Goal: Task Accomplishment & Management: Complete application form

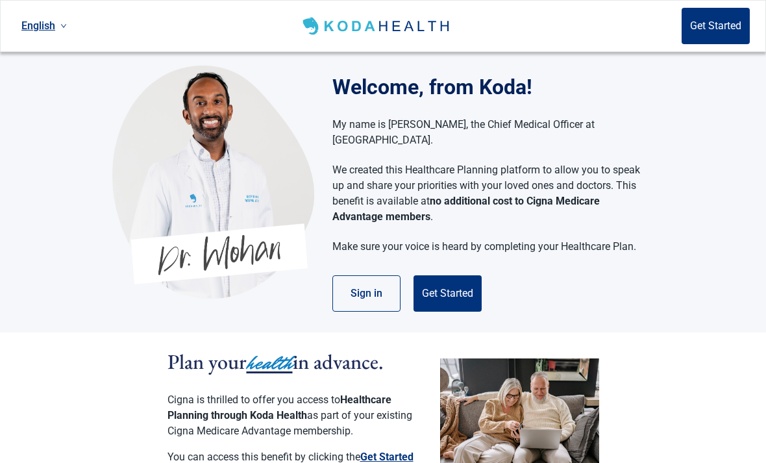
click at [373, 282] on button "Sign in" at bounding box center [366, 293] width 68 height 36
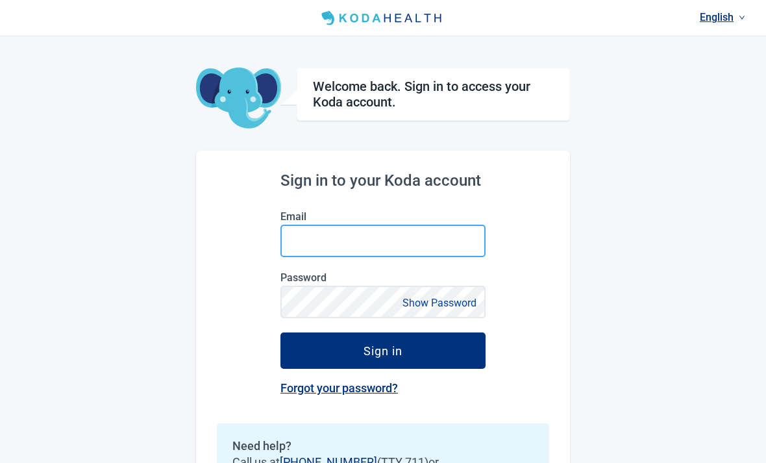
click at [374, 247] on input "Email" at bounding box center [382, 241] width 205 height 32
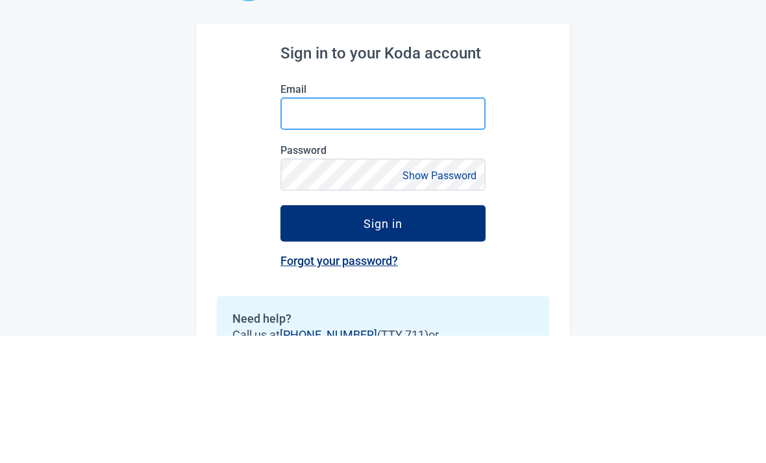
type input "[EMAIL_ADDRESS][DOMAIN_NAME]"
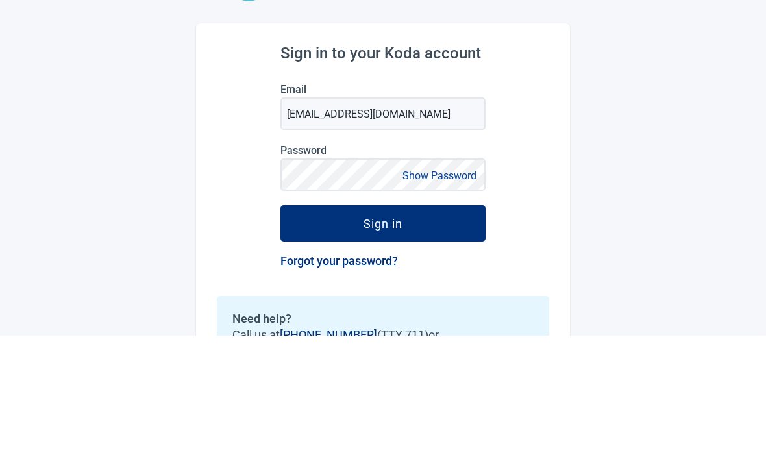
click at [383, 332] on button "Sign in" at bounding box center [382, 350] width 205 height 36
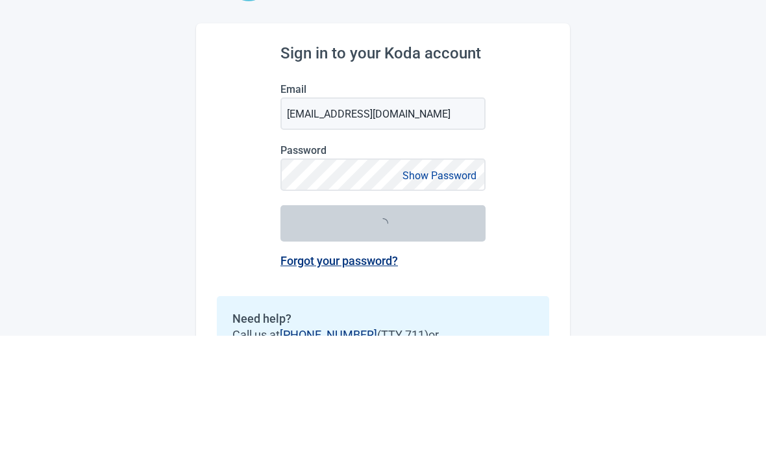
scroll to position [83, 0]
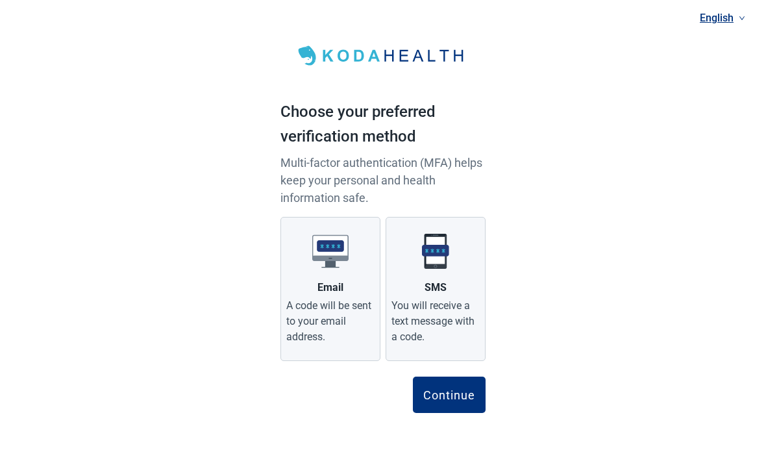
click at [453, 392] on div "Continue" at bounding box center [449, 394] width 52 height 13
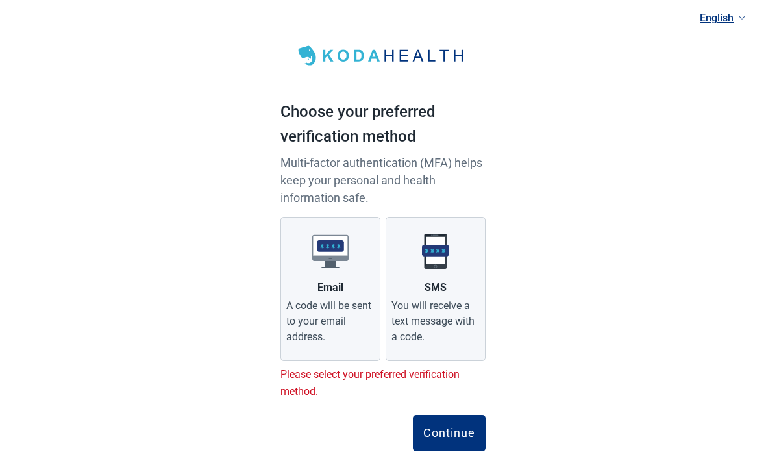
click at [447, 304] on div "You will receive a text message with a code." at bounding box center [435, 321] width 88 height 47
click at [0, 0] on input "SMS You will receive a text message with a code." at bounding box center [0, 0] width 0 height 0
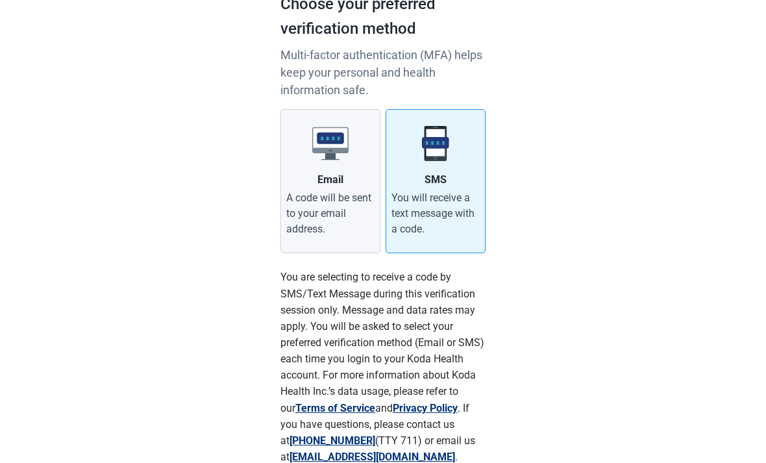
scroll to position [170, 0]
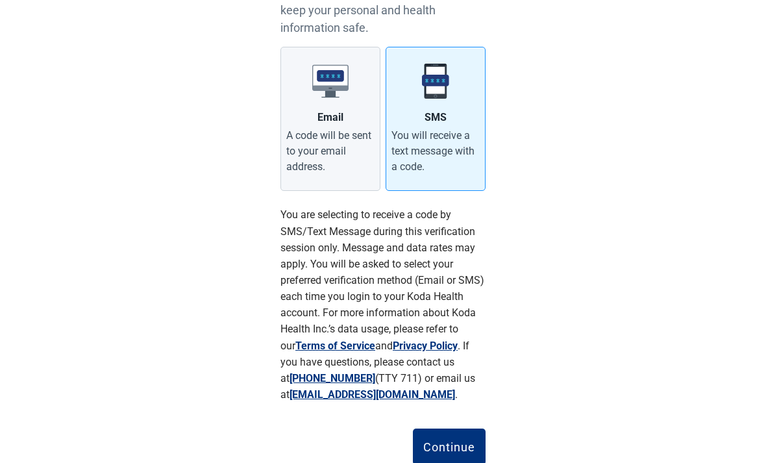
click at [450, 448] on div "Continue" at bounding box center [449, 446] width 52 height 13
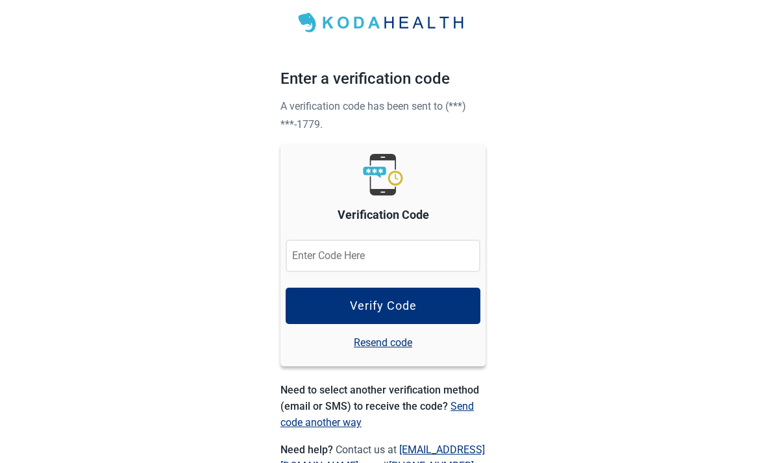
scroll to position [34, 0]
click at [378, 259] on input "Verification Code" at bounding box center [383, 255] width 195 height 32
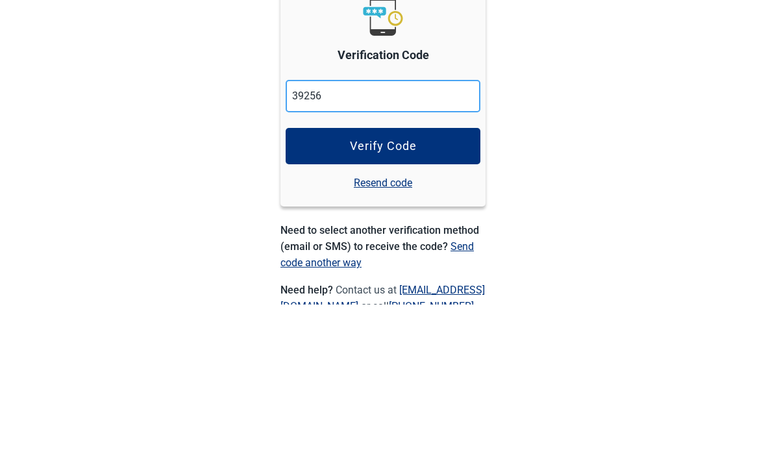
type input "392561"
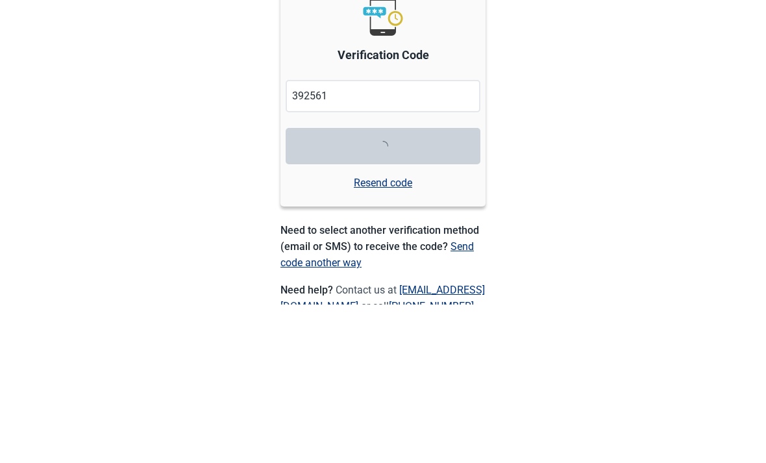
scroll to position [116, 0]
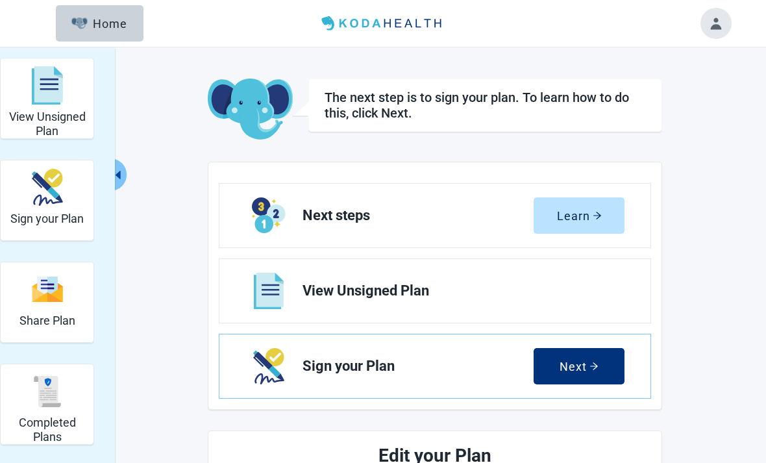
click at [502, 291] on span "View Unsigned Plan" at bounding box center [457, 291] width 311 height 16
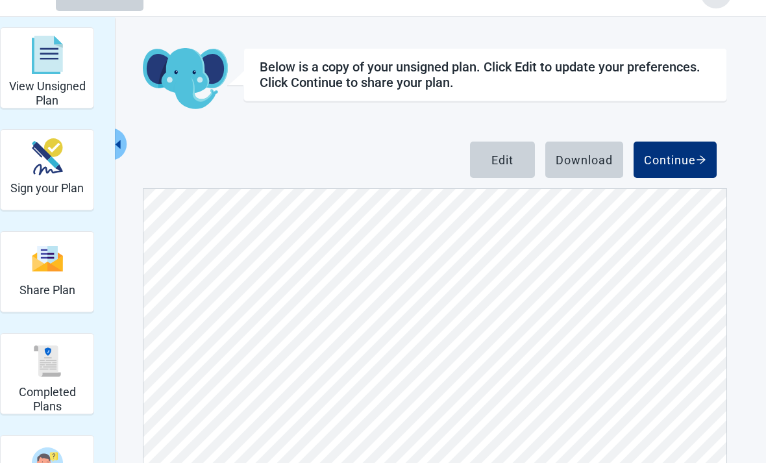
scroll to position [490, 0]
click at [521, 165] on button "Edit" at bounding box center [502, 159] width 65 height 36
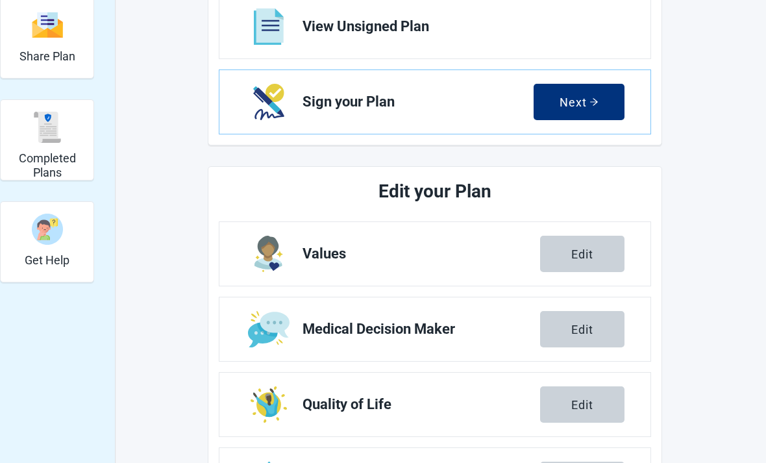
scroll to position [263, 0]
click at [504, 276] on link "Values Edit" at bounding box center [434, 255] width 431 height 64
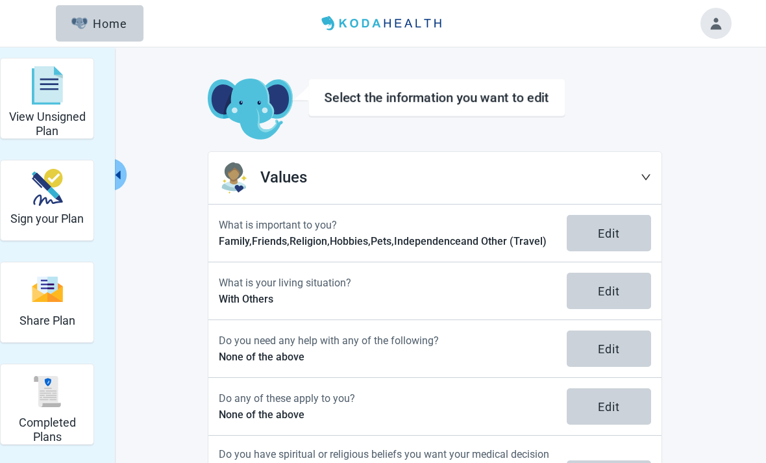
click at [106, 28] on div "Home" at bounding box center [99, 23] width 56 height 13
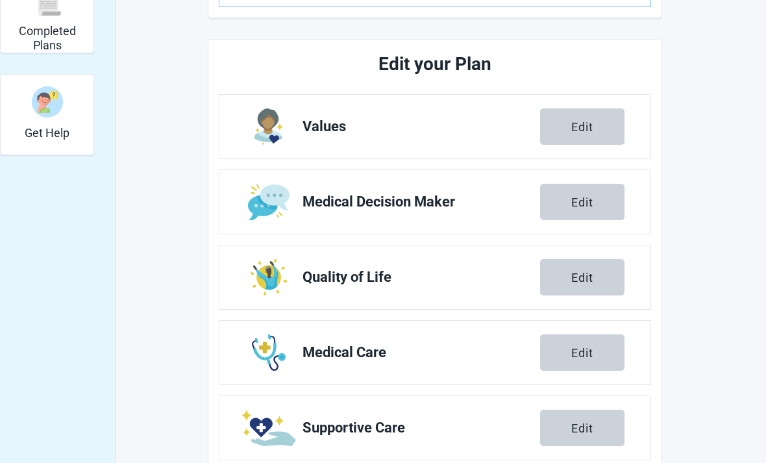
scroll to position [393, 0]
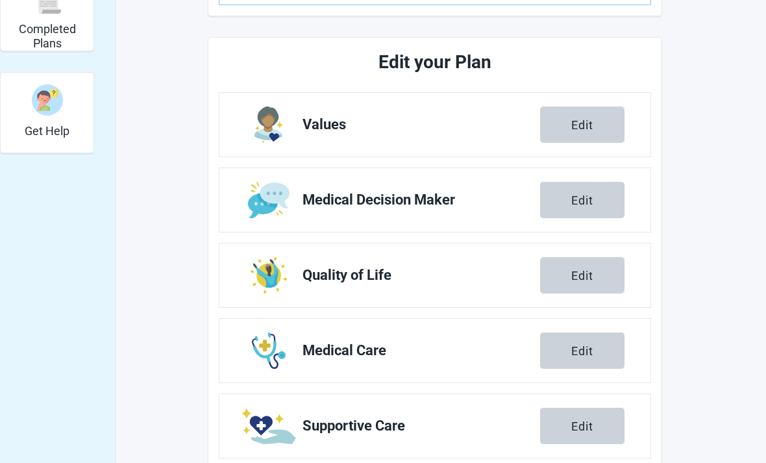
click at [417, 200] on span "Medical Decision Maker" at bounding box center [420, 200] width 237 height 16
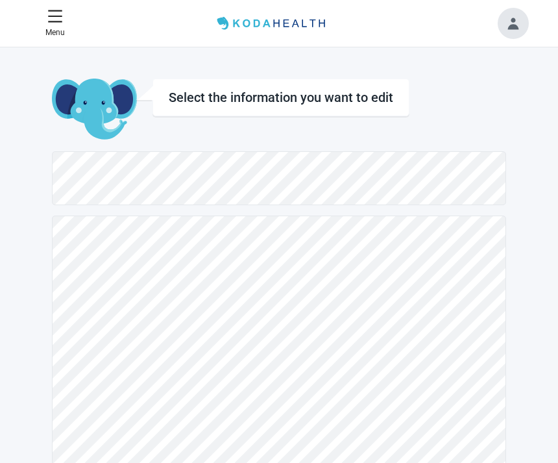
click at [42, 112] on main "Select the information you want to edit" at bounding box center [279, 405] width 530 height 653
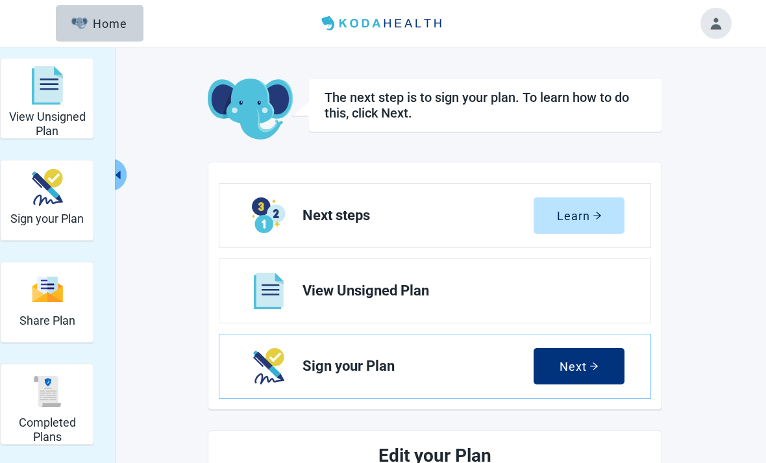
scroll to position [435, 0]
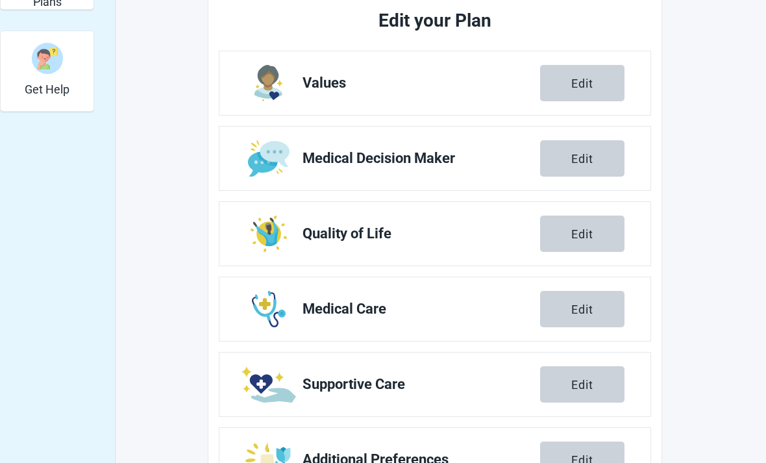
click at [456, 237] on span "Quality of Life" at bounding box center [420, 234] width 237 height 16
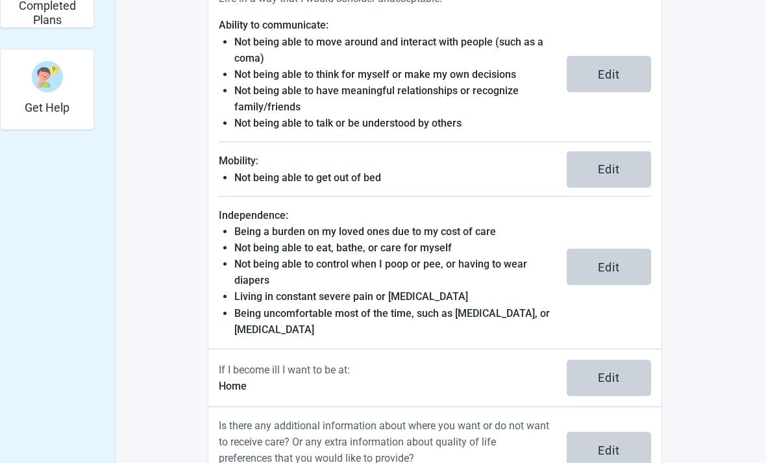
scroll to position [426, 0]
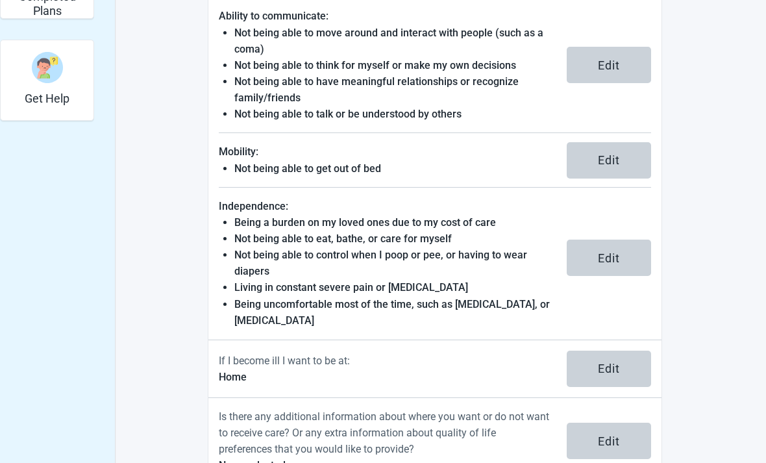
click at [615, 446] on div "Edit" at bounding box center [609, 440] width 22 height 13
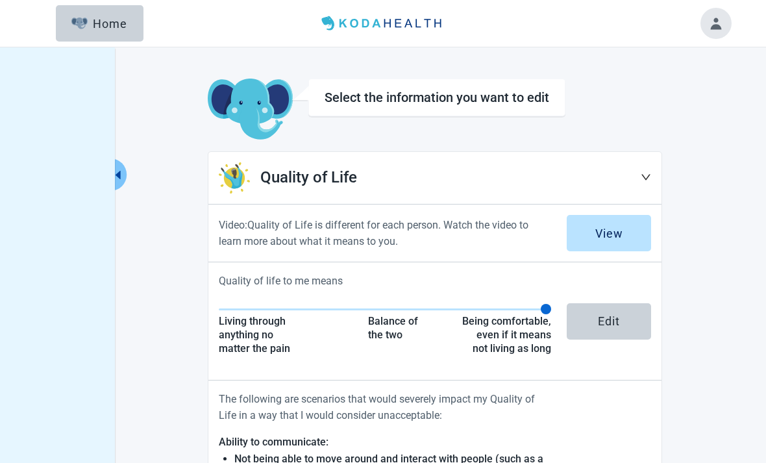
scroll to position [467, 0]
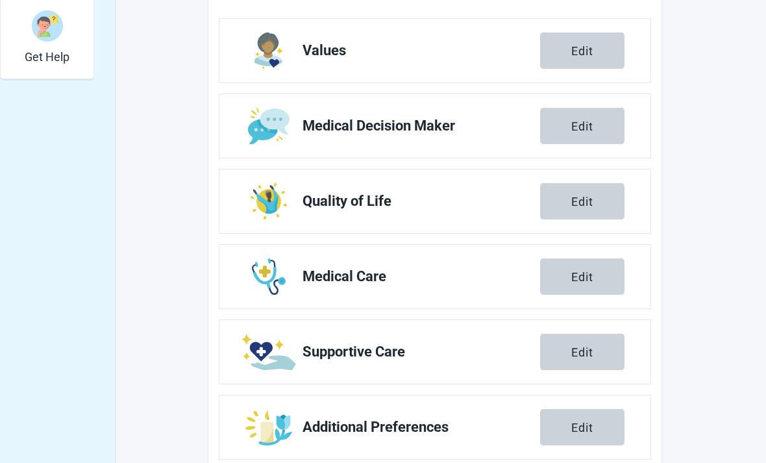
scroll to position [435, 0]
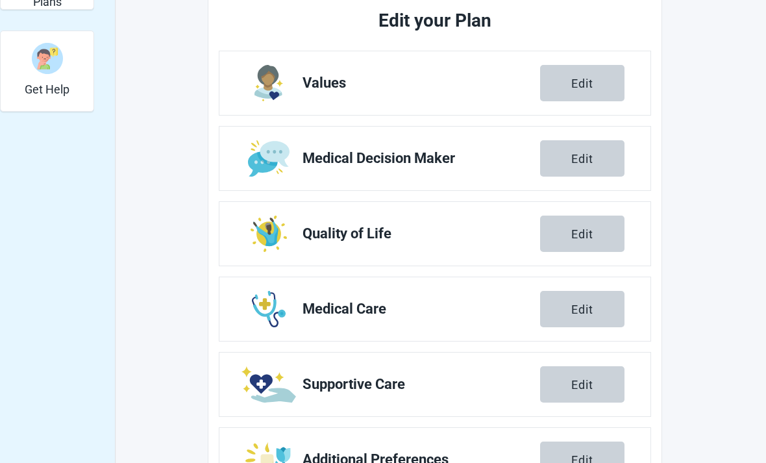
click at [476, 314] on span "Medical Care" at bounding box center [420, 309] width 237 height 16
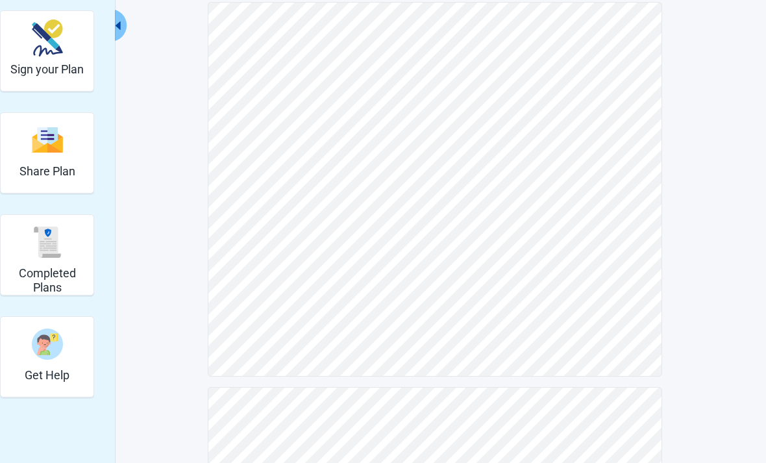
scroll to position [177, 0]
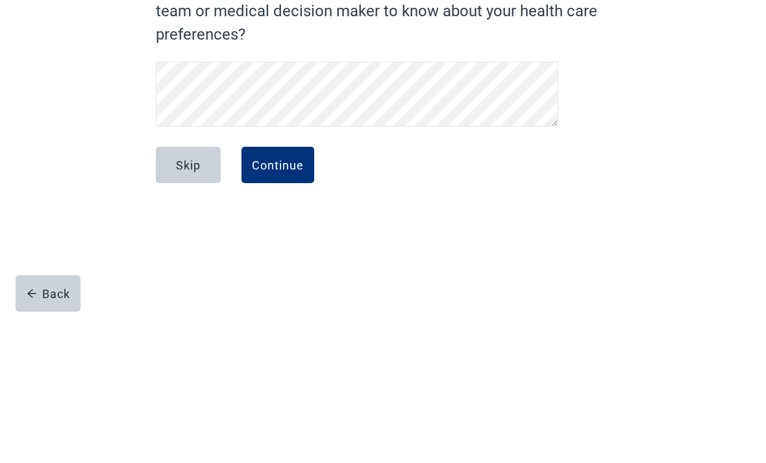
click at [275, 307] on div "Continue" at bounding box center [278, 313] width 52 height 13
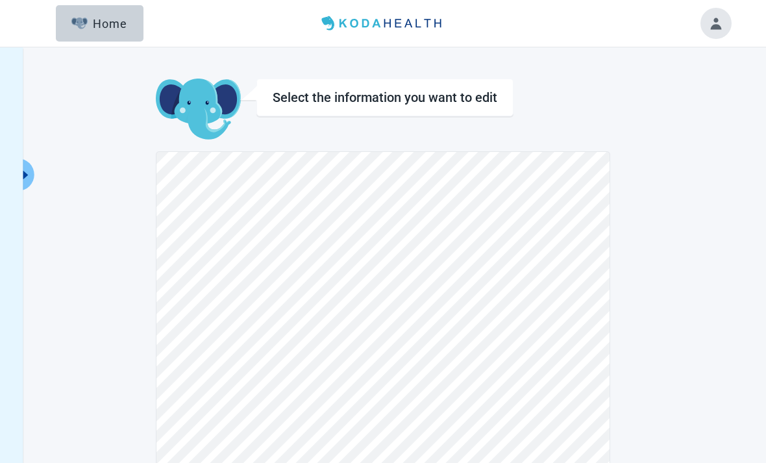
scroll to position [148, 0]
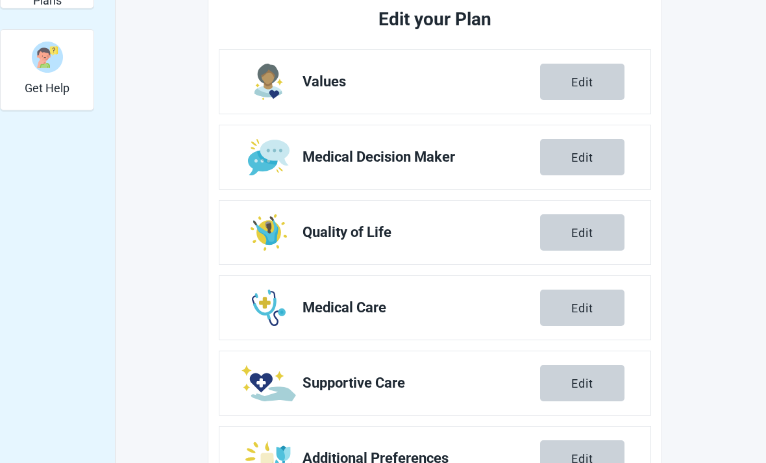
scroll to position [454, 0]
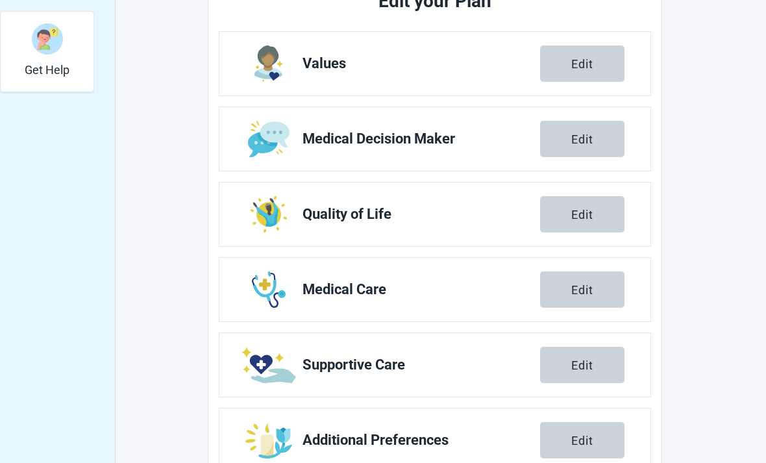
click at [465, 366] on span "Supportive Care" at bounding box center [420, 365] width 237 height 16
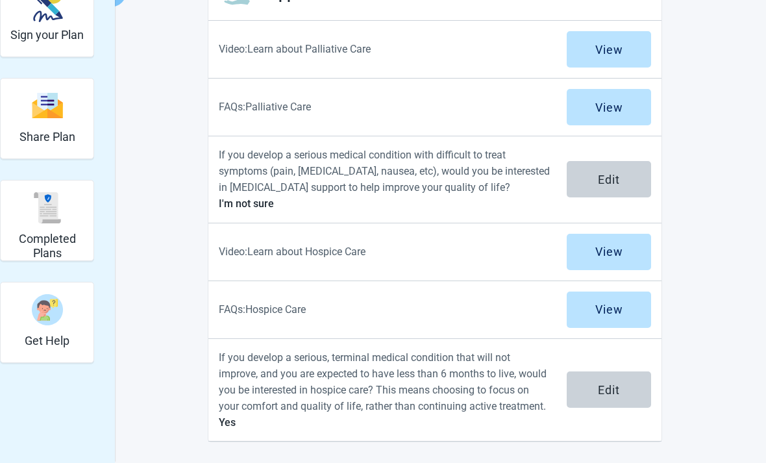
scroll to position [141, 0]
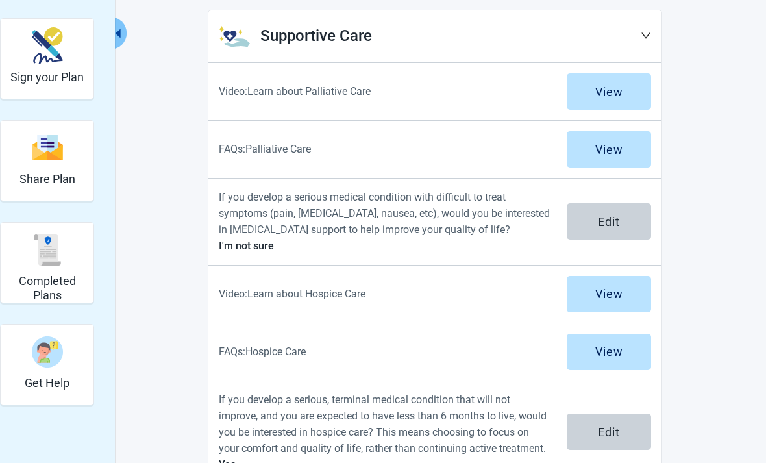
click at [613, 224] on div "Edit" at bounding box center [609, 221] width 22 height 13
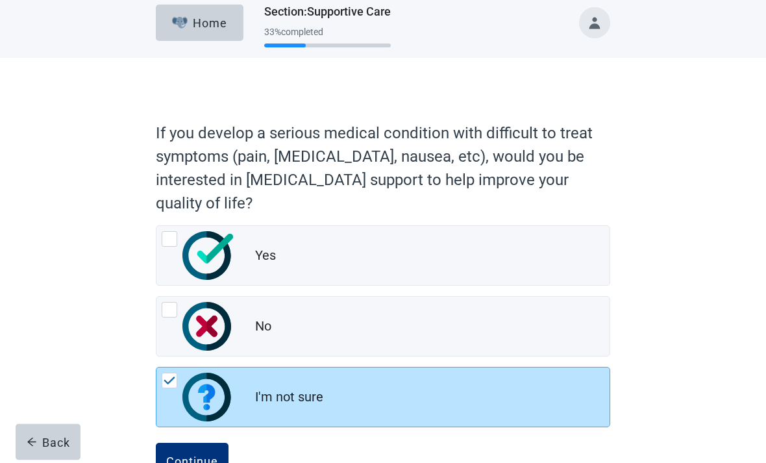
scroll to position [13, 0]
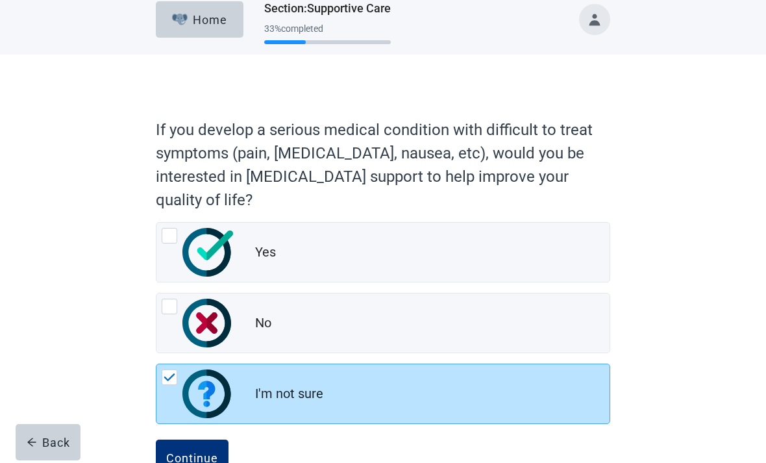
click at [196, 456] on div "Continue" at bounding box center [192, 457] width 52 height 13
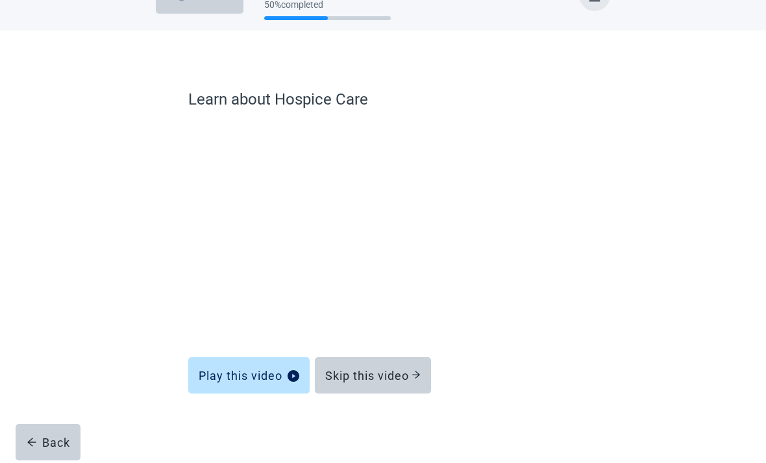
scroll to position [38, 0]
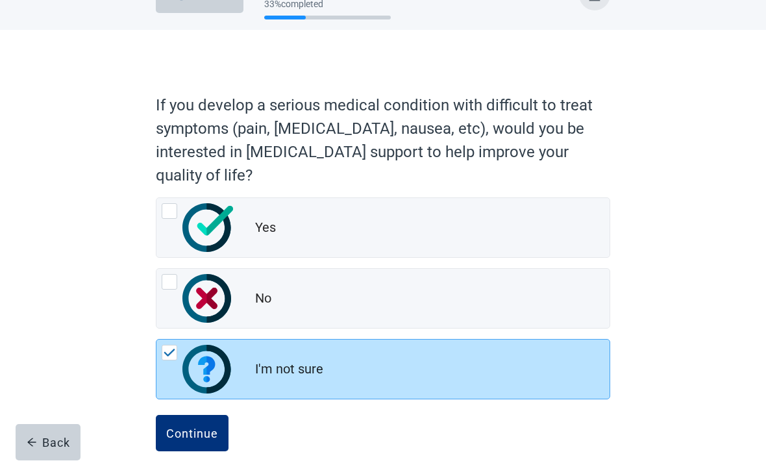
scroll to position [55, 0]
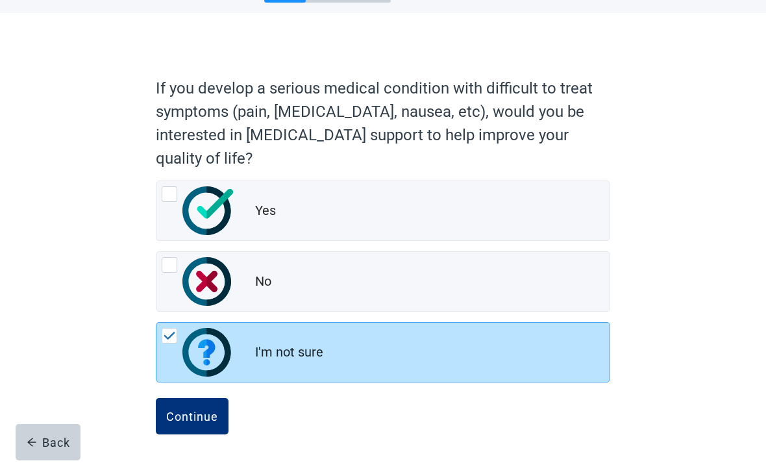
click at [172, 200] on div "Yes, radio button, not checked" at bounding box center [170, 194] width 16 height 16
click at [156, 181] on input "Yes" at bounding box center [156, 180] width 1 height 1
radio input "true"
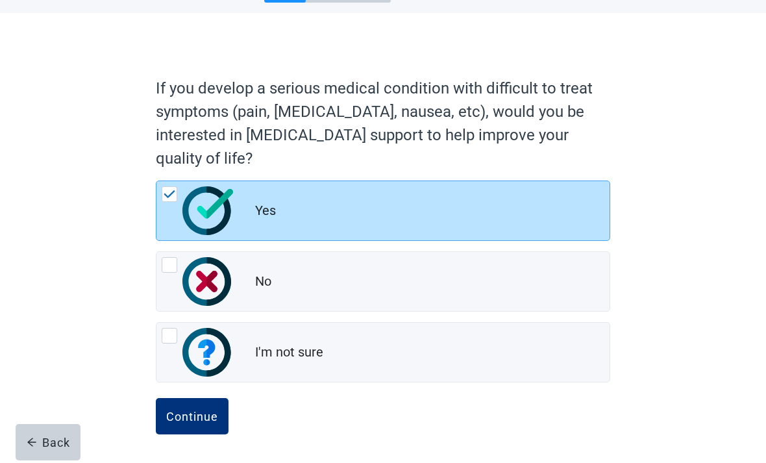
click at [204, 409] on div "Continue" at bounding box center [192, 415] width 52 height 13
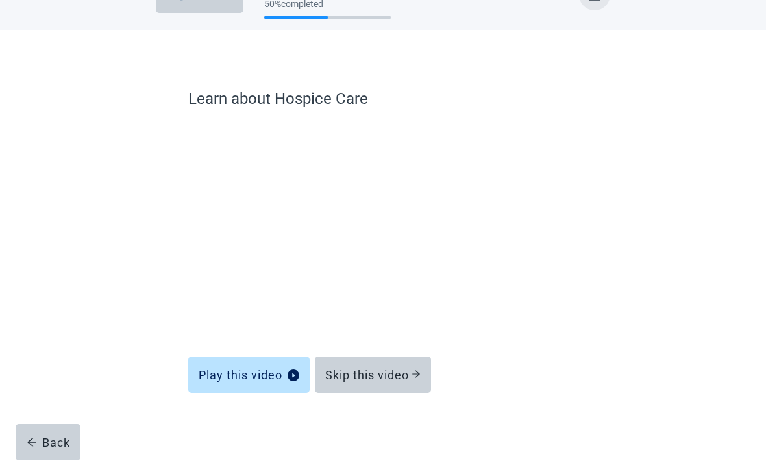
scroll to position [38, 0]
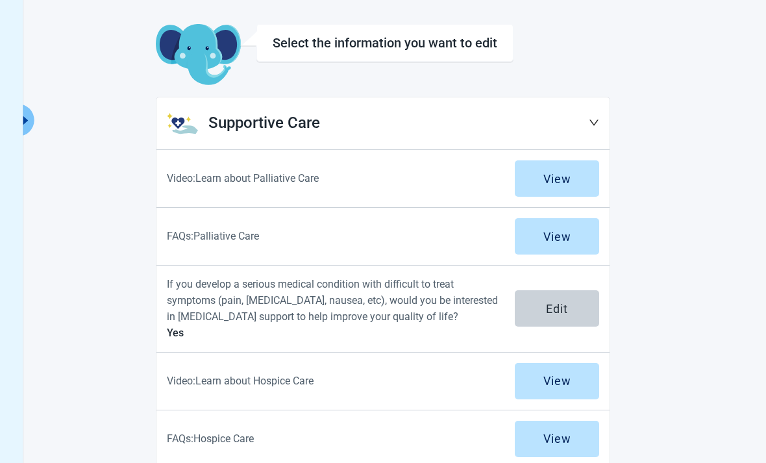
scroll to position [183, 0]
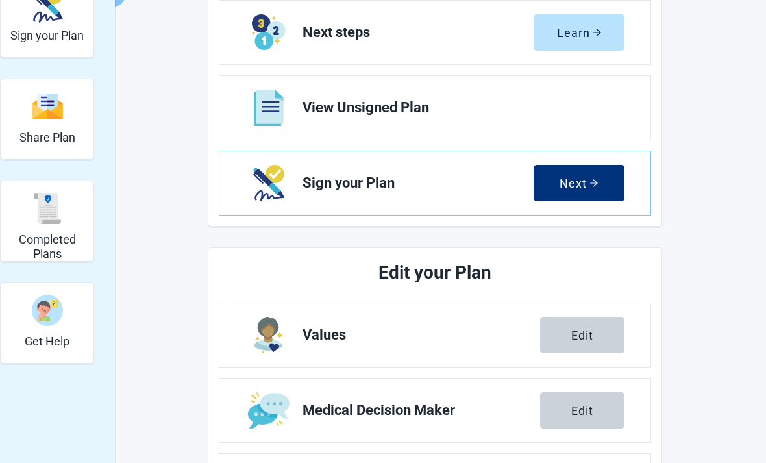
scroll to position [496, 0]
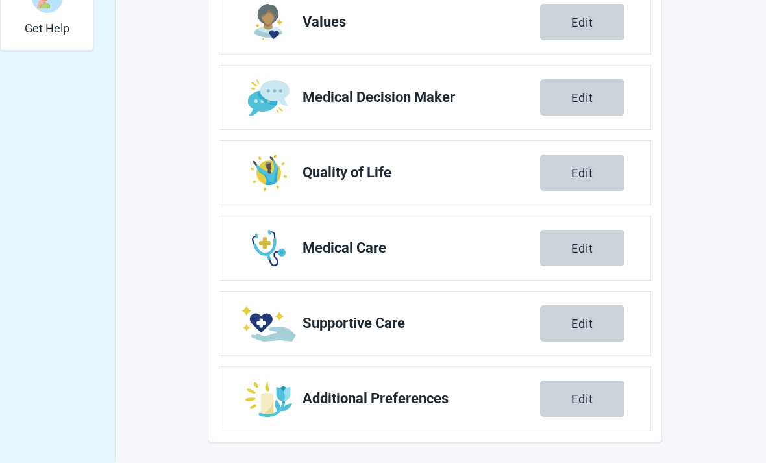
click at [594, 400] on button "Edit" at bounding box center [582, 398] width 84 height 36
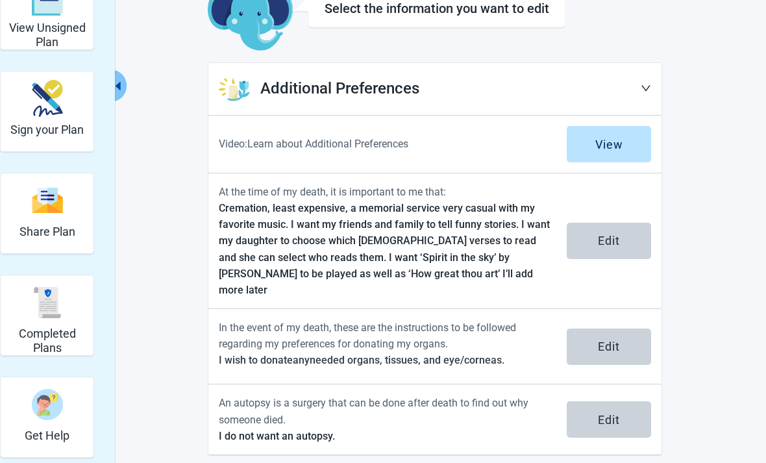
click at [611, 236] on div "Edit" at bounding box center [609, 240] width 22 height 13
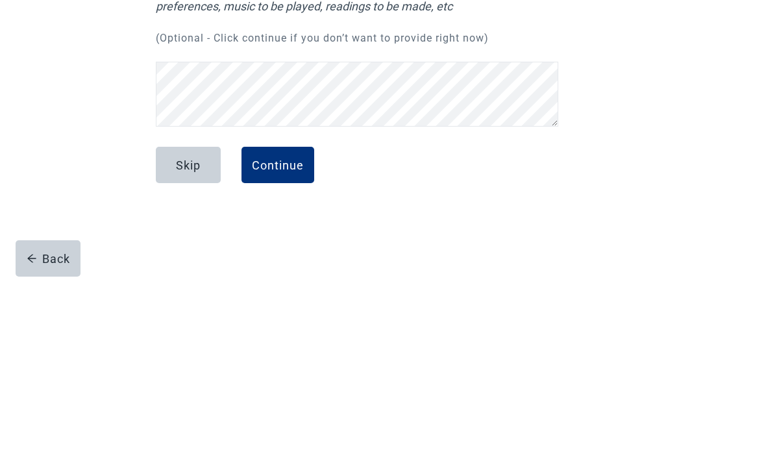
scroll to position [269, 0]
click at [284, 342] on div "Continue" at bounding box center [278, 348] width 52 height 13
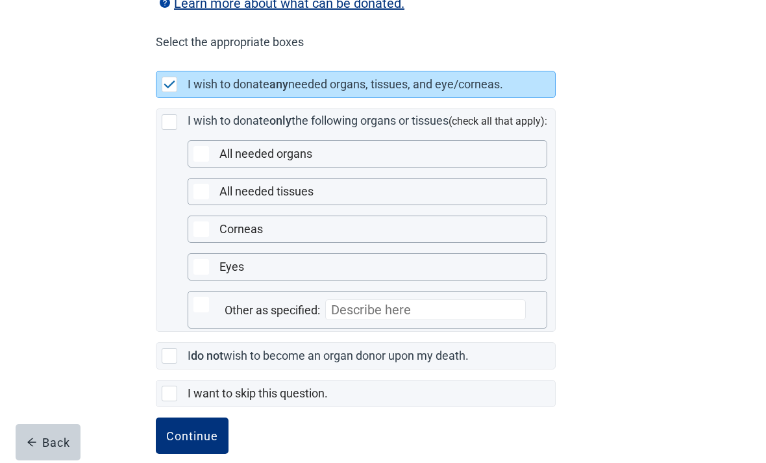
scroll to position [301, 0]
click at [203, 441] on div "Continue" at bounding box center [192, 434] width 52 height 13
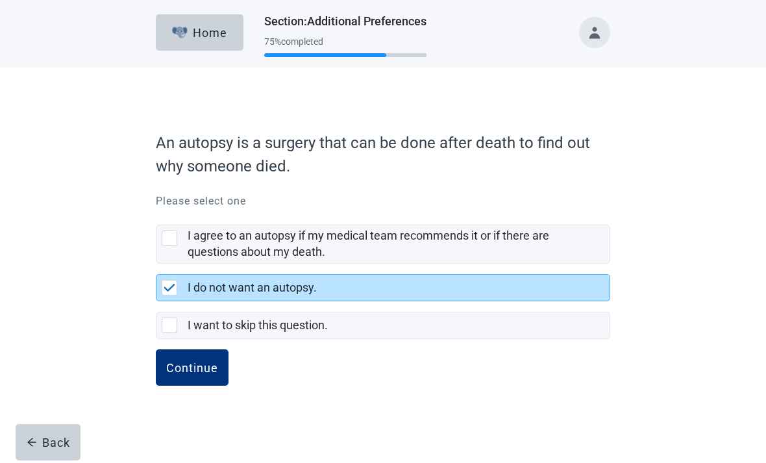
click at [198, 363] on div "Continue" at bounding box center [192, 367] width 52 height 13
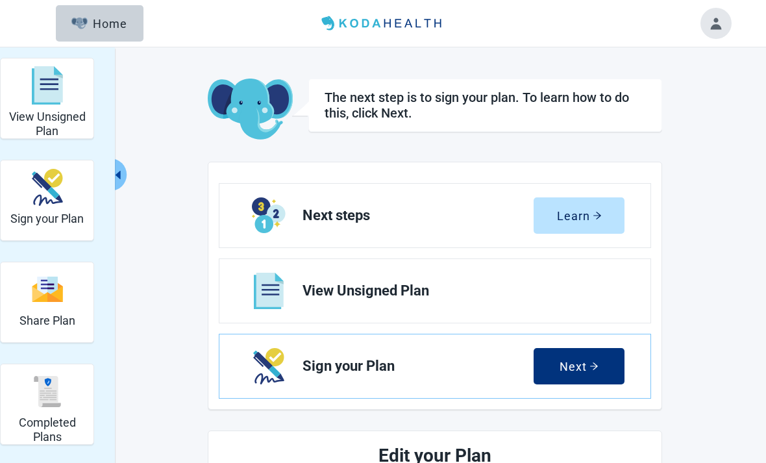
click at [588, 363] on div "Next" at bounding box center [578, 365] width 39 height 13
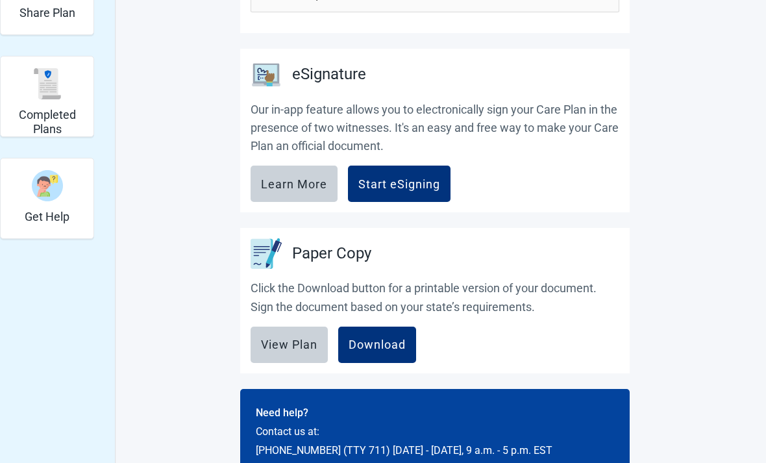
scroll to position [315, 0]
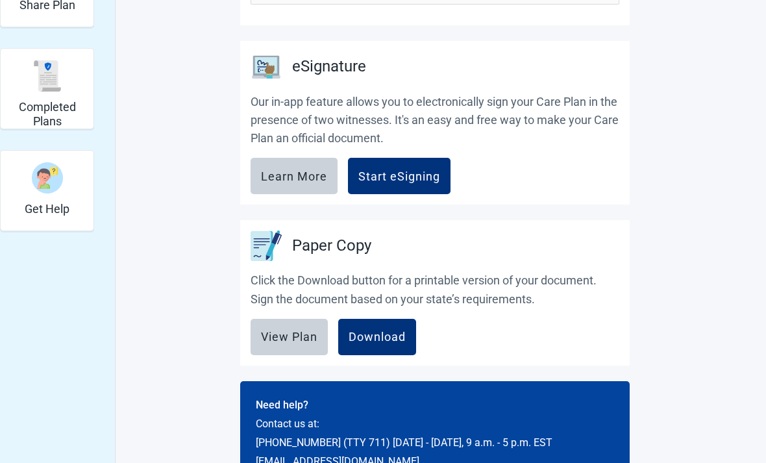
click at [381, 328] on button "Download" at bounding box center [377, 337] width 78 height 36
